Goal: Task Accomplishment & Management: Manage account settings

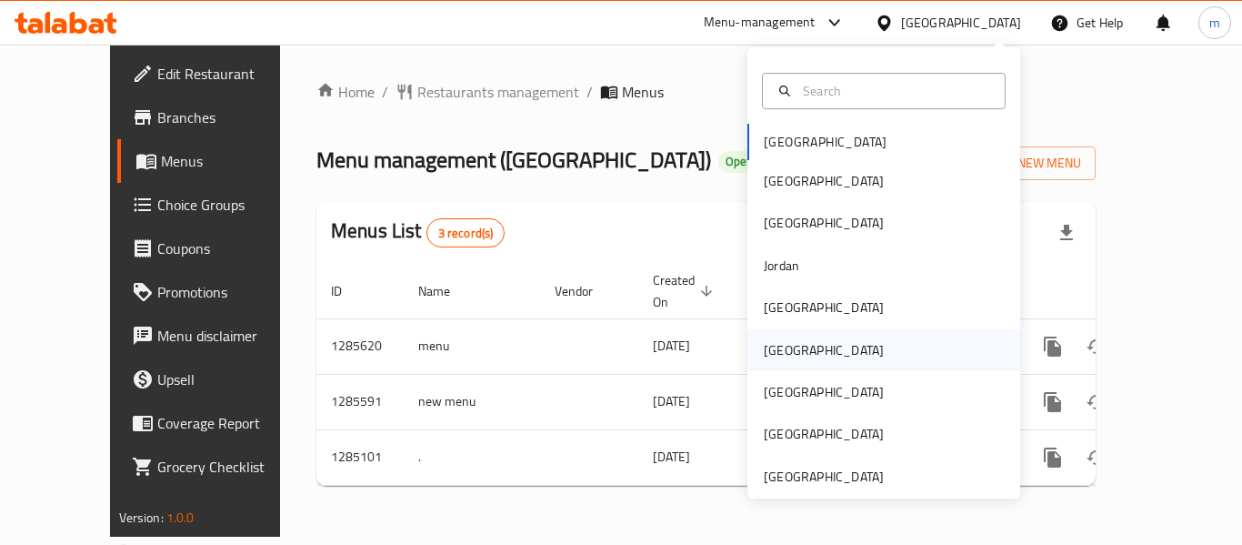
click at [788, 344] on div "[GEOGRAPHIC_DATA]" at bounding box center [823, 350] width 149 height 42
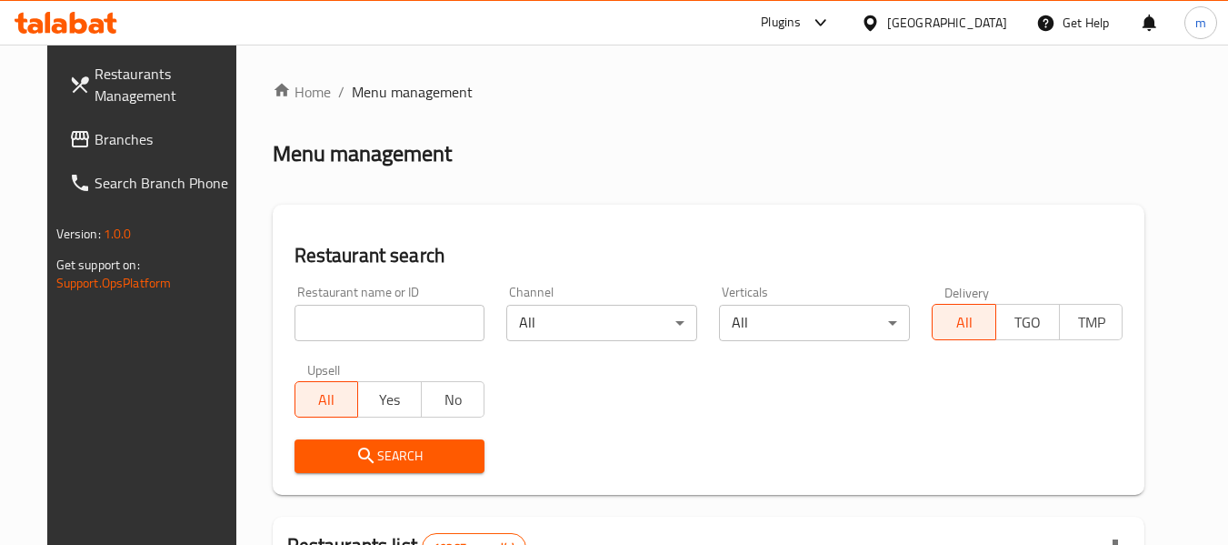
click at [95, 141] on span "Branches" at bounding box center [167, 139] width 144 height 22
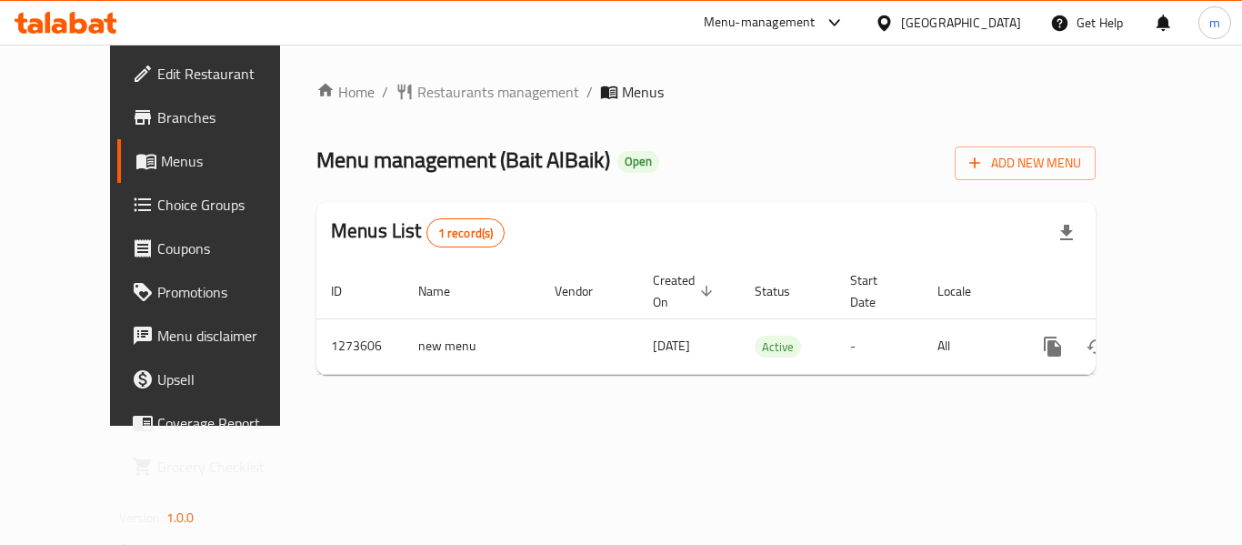
click at [990, 16] on div "[GEOGRAPHIC_DATA]" at bounding box center [961, 23] width 120 height 20
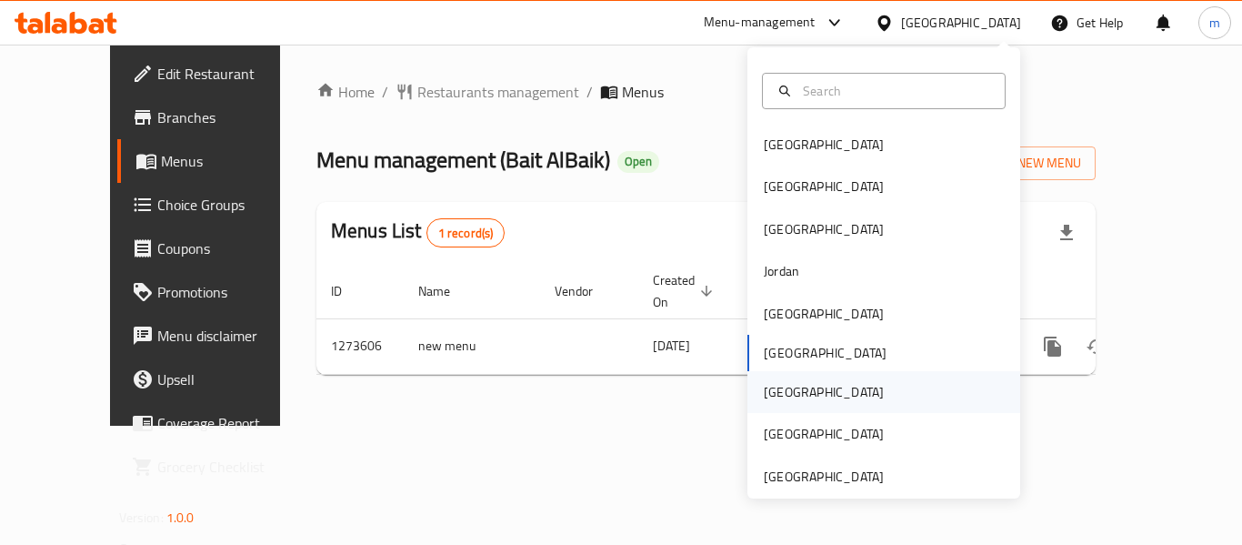
click at [766, 397] on div "[GEOGRAPHIC_DATA]" at bounding box center [824, 392] width 120 height 20
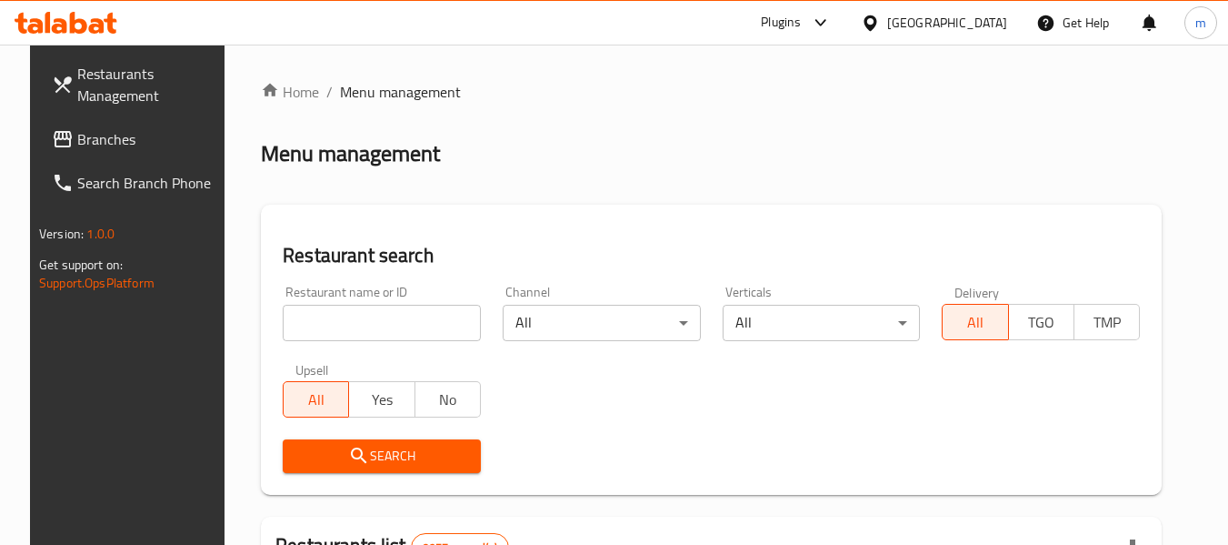
click at [135, 150] on link "Branches" at bounding box center [136, 139] width 198 height 44
